Goal: Information Seeking & Learning: Learn about a topic

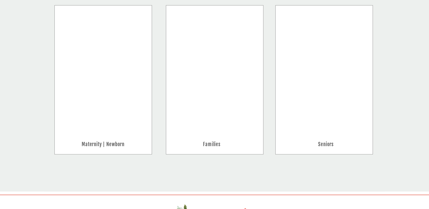
scroll to position [686, 0]
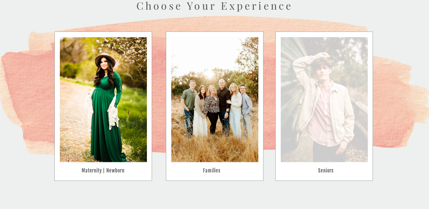
click at [321, 104] on div at bounding box center [323, 99] width 87 height 125
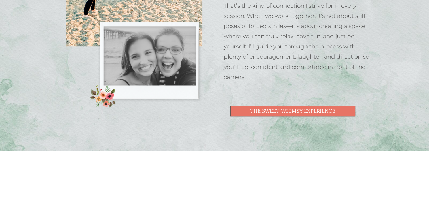
scroll to position [423, 0]
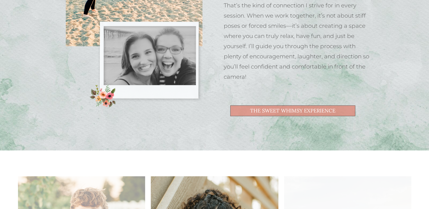
click at [314, 112] on span "the Sweet Whimsy Experience" at bounding box center [292, 110] width 85 height 5
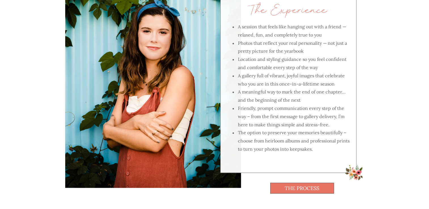
scroll to position [1012, 0]
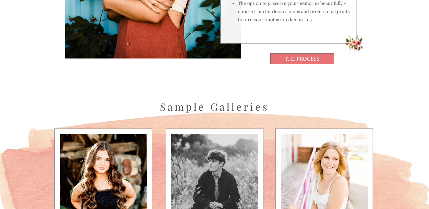
click at [312, 57] on span "the process" at bounding box center [301, 58] width 35 height 5
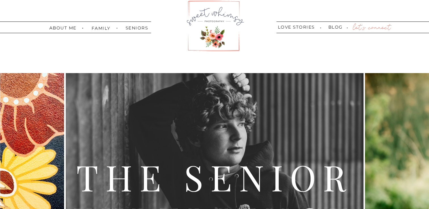
scroll to position [0, 0]
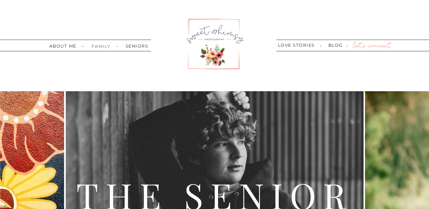
click at [99, 47] on nav "family" at bounding box center [99, 46] width 16 height 4
click at [139, 46] on nav "seniors" at bounding box center [135, 46] width 20 height 4
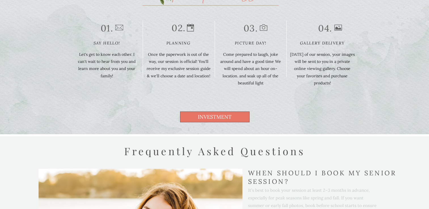
scroll to position [1568, 0]
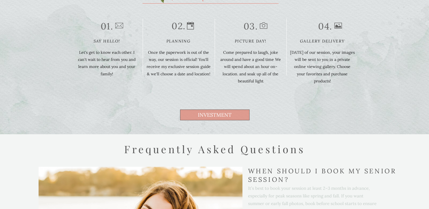
click at [211, 115] on span "investment" at bounding box center [215, 114] width 34 height 5
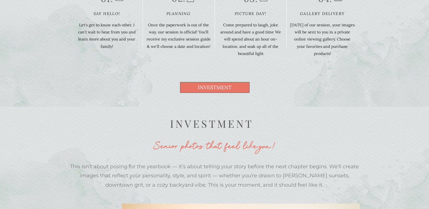
scroll to position [1593, 0]
